Goal: Book appointment/travel/reservation

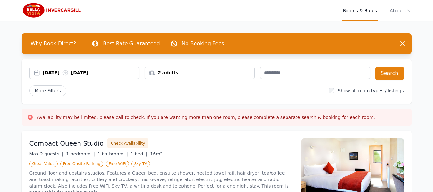
click at [56, 72] on div "[DATE] [DATE]" at bounding box center [91, 73] width 97 height 6
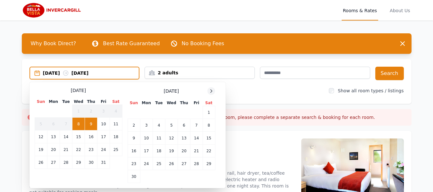
click at [211, 92] on icon at bounding box center [212, 91] width 2 height 3
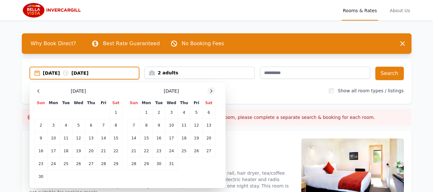
click at [211, 92] on icon at bounding box center [212, 91] width 2 height 3
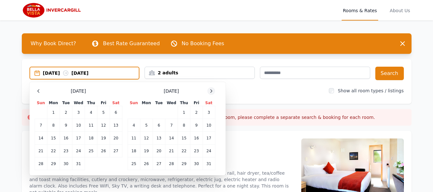
click at [211, 92] on icon at bounding box center [212, 91] width 2 height 3
click at [207, 113] on td "7" at bounding box center [209, 112] width 13 height 13
click at [198, 114] on td "6" at bounding box center [197, 112] width 12 height 13
click at [184, 114] on td "5" at bounding box center [184, 112] width 13 height 13
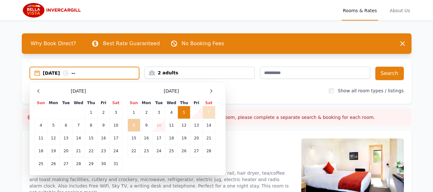
click at [137, 124] on td "8" at bounding box center [134, 125] width 13 height 13
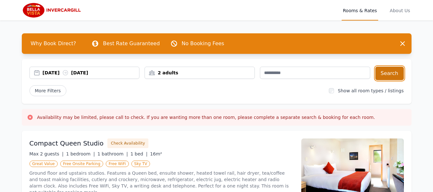
click at [398, 72] on button "Search" at bounding box center [390, 73] width 29 height 13
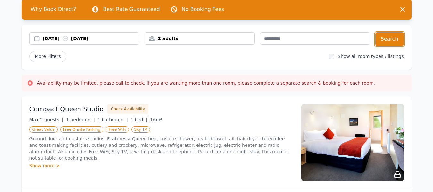
scroll to position [32, 0]
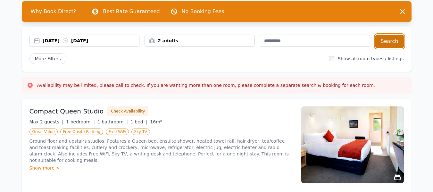
click at [392, 43] on button "Search" at bounding box center [390, 41] width 29 height 13
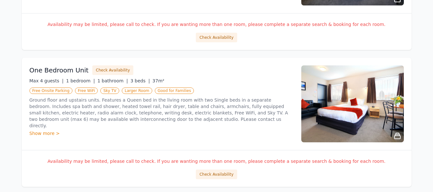
scroll to position [206, 0]
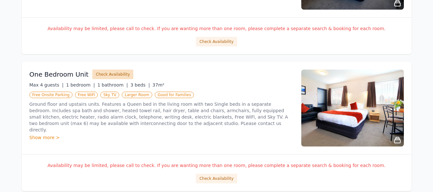
click at [106, 76] on button "Check Availability" at bounding box center [112, 75] width 41 height 10
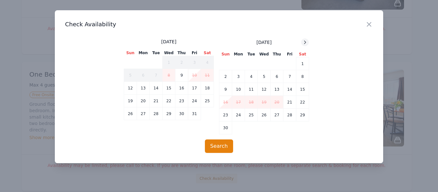
click at [304, 42] on icon at bounding box center [305, 42] width 5 height 5
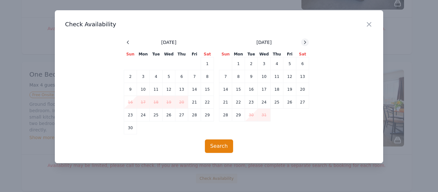
click at [304, 42] on icon at bounding box center [305, 42] width 5 height 5
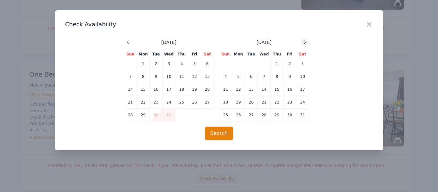
click at [304, 42] on icon at bounding box center [305, 42] width 5 height 5
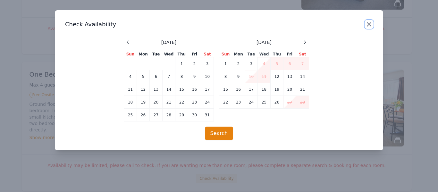
click at [371, 26] on icon "button" at bounding box center [369, 24] width 4 height 4
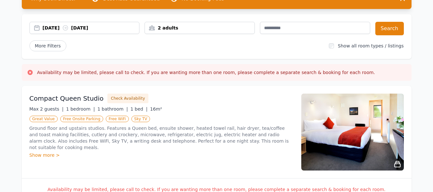
scroll to position [0, 0]
